Goal: Transaction & Acquisition: Subscribe to service/newsletter

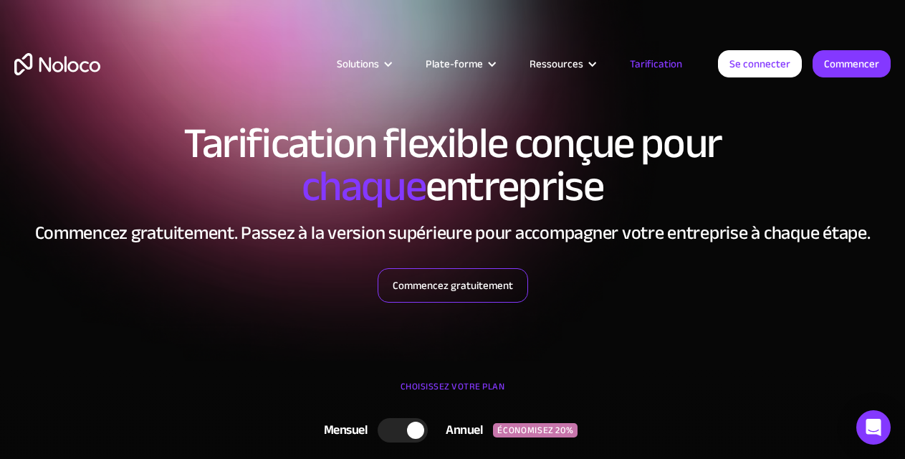
click at [501, 286] on font "Commencez gratuitement" at bounding box center [453, 285] width 120 height 20
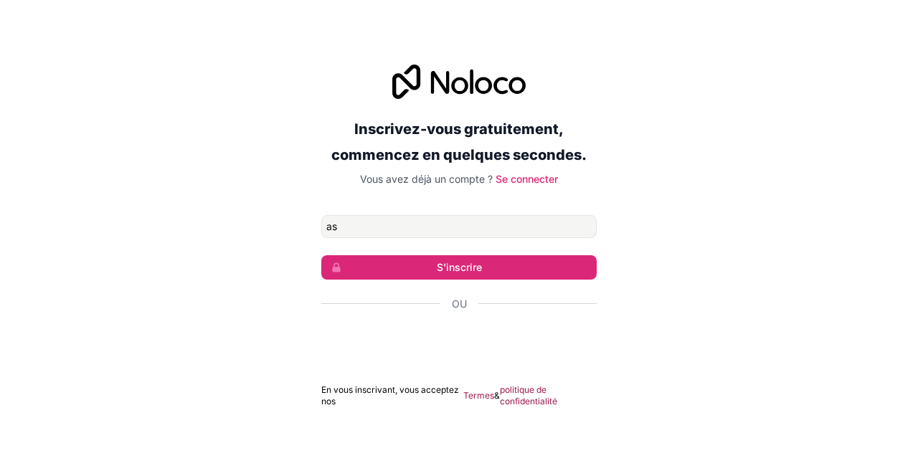
type input "[EMAIL_ADDRESS][DOMAIN_NAME]"
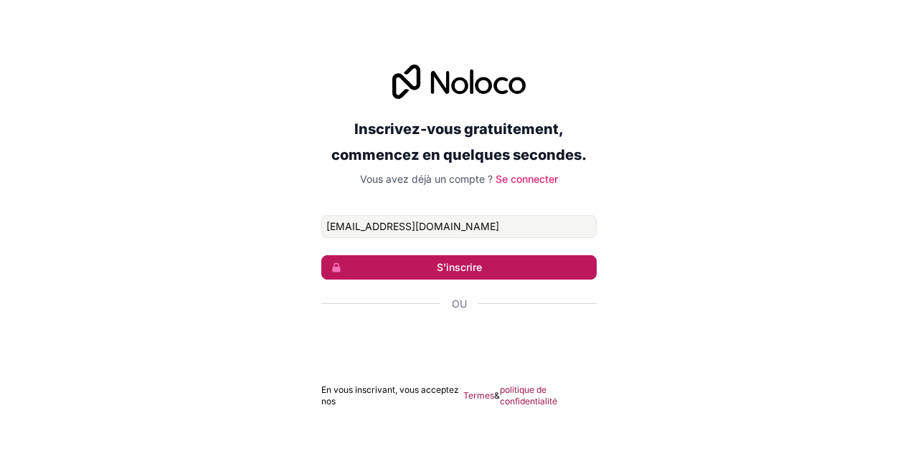
click at [478, 268] on font "S'inscrire" at bounding box center [459, 267] width 45 height 12
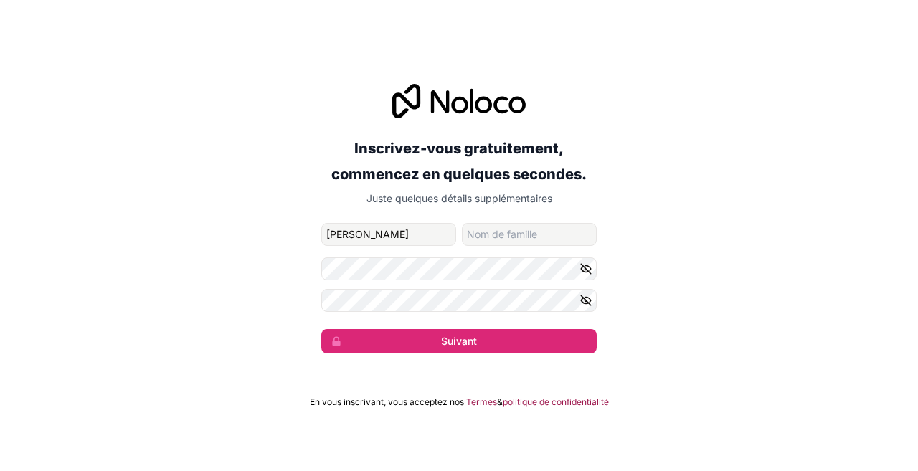
type input "[PERSON_NAME]"
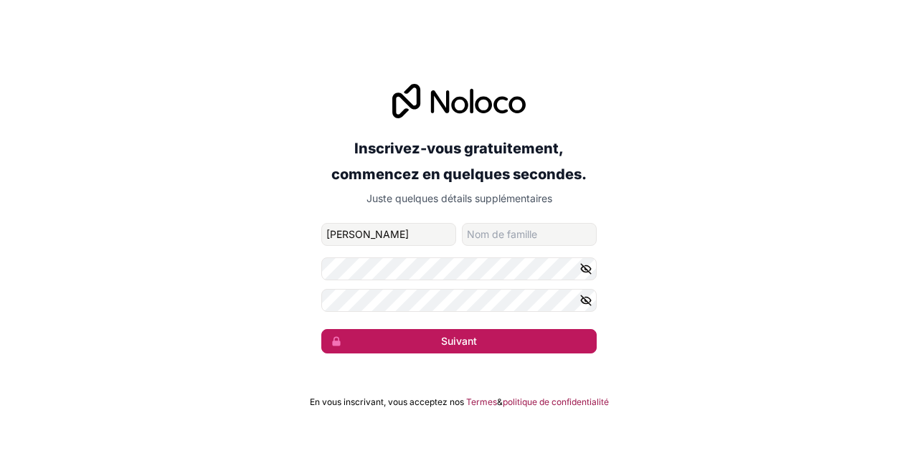
click at [437, 342] on button "Suivant" at bounding box center [458, 341] width 275 height 24
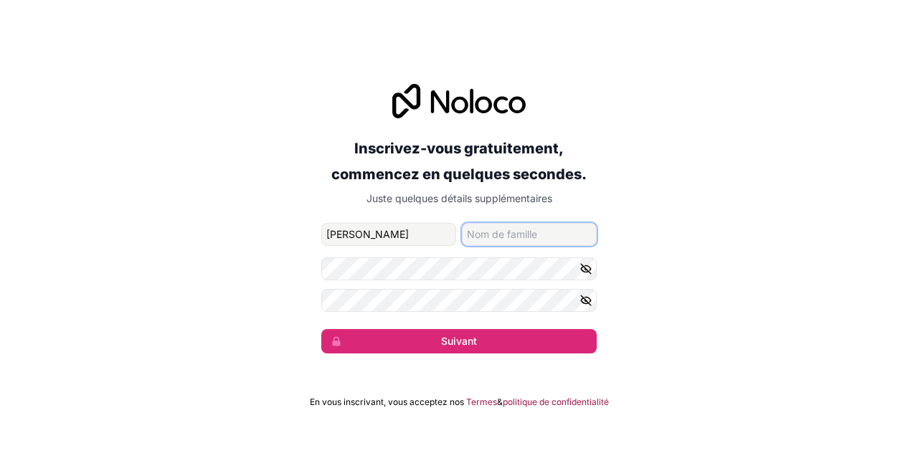
click at [472, 236] on input "nom de famille" at bounding box center [529, 234] width 135 height 23
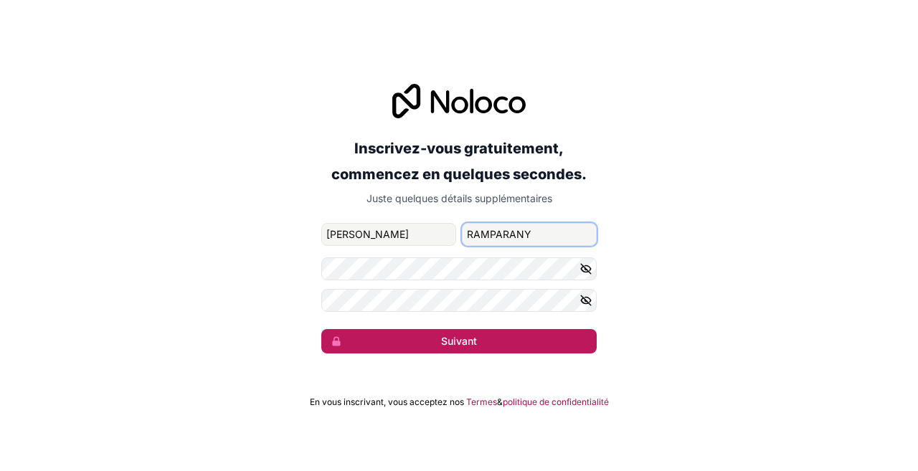
type input "RAMPARANY"
click at [450, 341] on font "Suivant" at bounding box center [459, 341] width 36 height 12
